Goal: Task Accomplishment & Management: Manage account settings

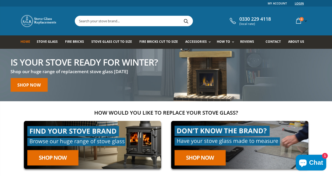
click at [301, 3] on link "Login" at bounding box center [299, 3] width 9 height 7
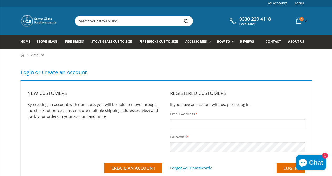
click at [182, 120] on input "Email Address *" at bounding box center [237, 124] width 135 height 10
click at [183, 126] on input "Email Address *" at bounding box center [237, 124] width 135 height 10
click at [190, 121] on input "d" at bounding box center [237, 124] width 135 height 10
click at [188, 126] on input "d" at bounding box center [237, 124] width 135 height 10
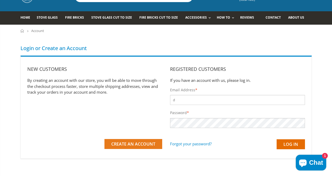
scroll to position [23, 0]
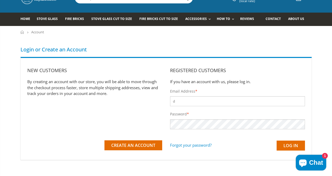
click at [180, 102] on input "d" at bounding box center [237, 101] width 135 height 10
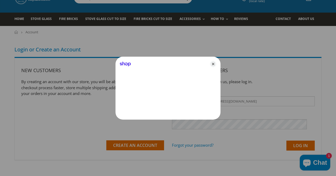
type input "douglas.braund842@btinternet.com"
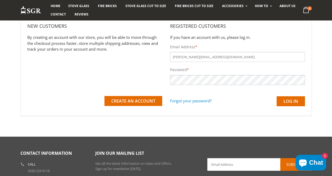
scroll to position [68, 0]
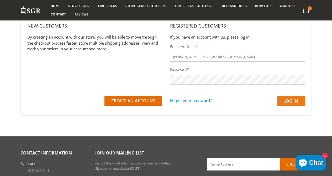
click at [283, 103] on input "Log in" at bounding box center [291, 101] width 28 height 10
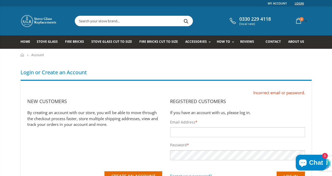
click at [300, 2] on link "Login" at bounding box center [299, 3] width 9 height 7
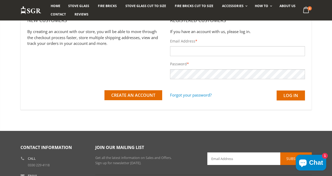
scroll to position [73, 0]
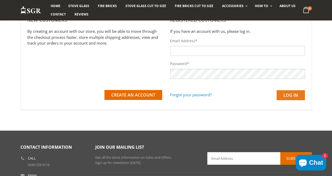
click at [297, 92] on input "Log in" at bounding box center [291, 95] width 28 height 10
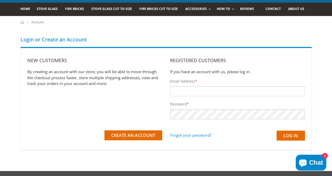
scroll to position [29, 0]
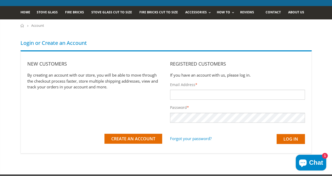
click at [184, 93] on input "Email Address *" at bounding box center [237, 95] width 135 height 10
